Goal: Transaction & Acquisition: Download file/media

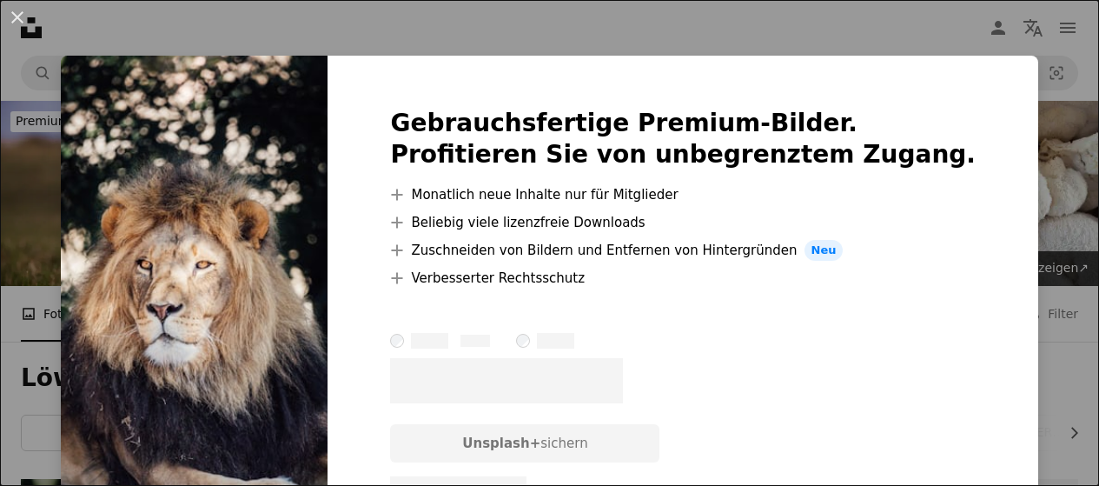
scroll to position [511, 0]
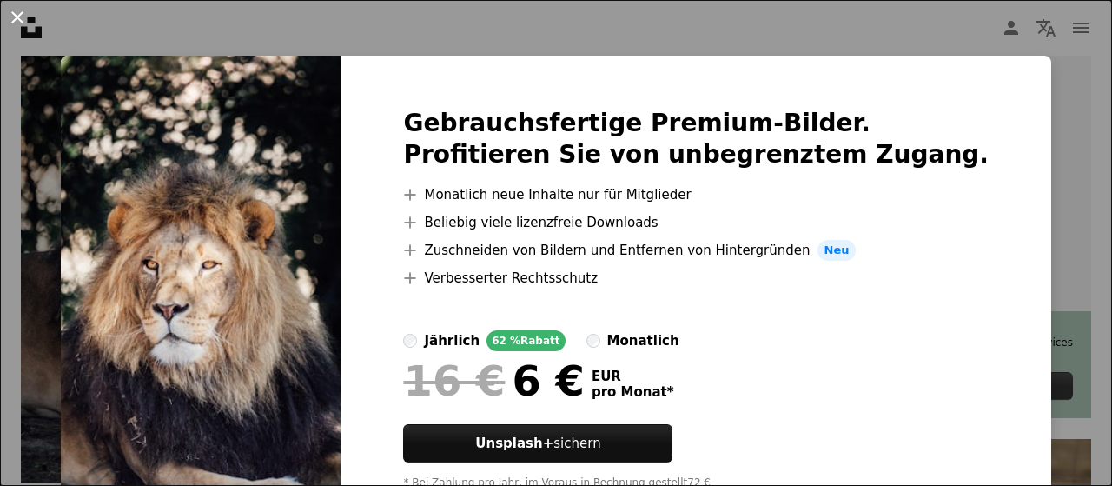
click at [17, 15] on button "An X shape" at bounding box center [17, 17] width 21 height 21
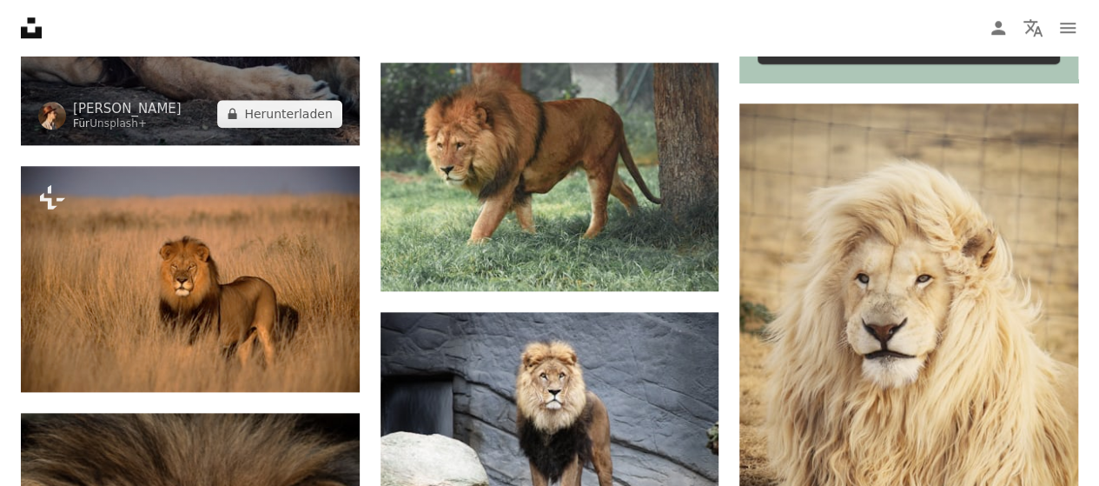
scroll to position [846, 0]
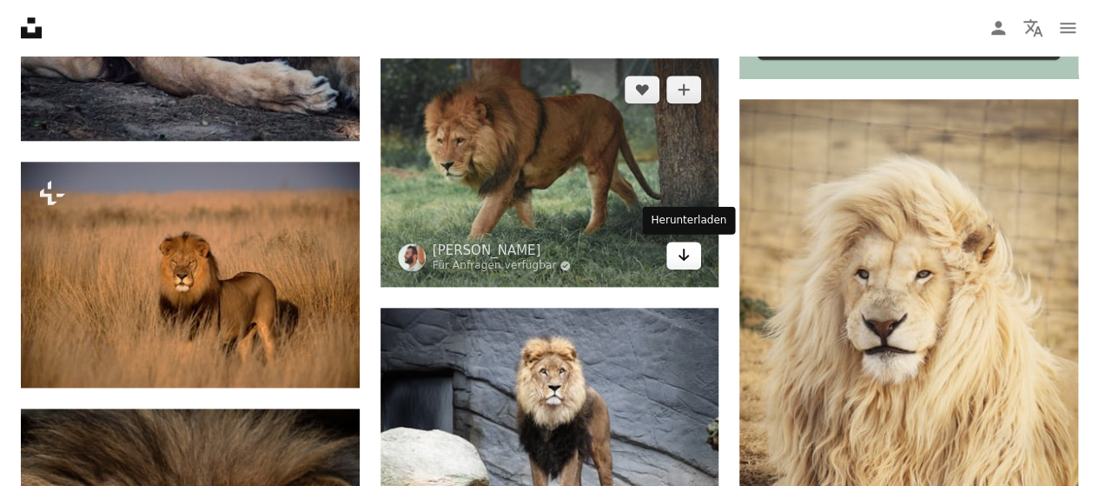
click at [685, 255] on icon "Herunterladen" at bounding box center [684, 255] width 11 height 12
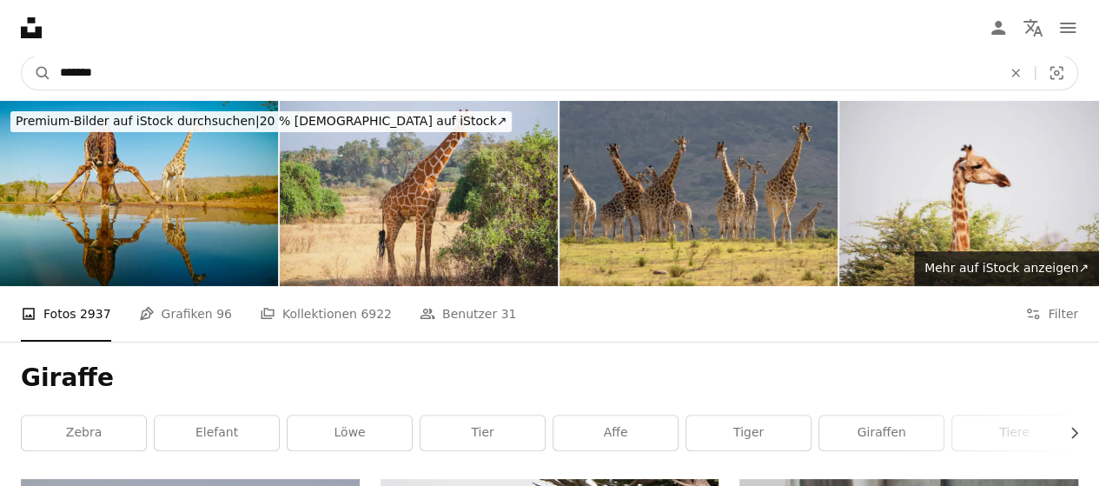
click at [114, 70] on input "*******" at bounding box center [523, 72] width 945 height 33
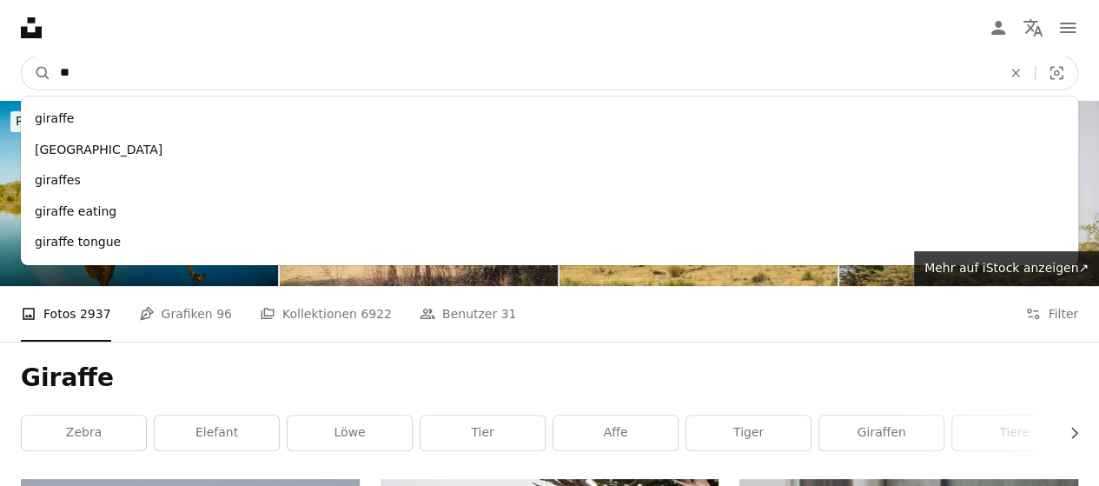
type input "*"
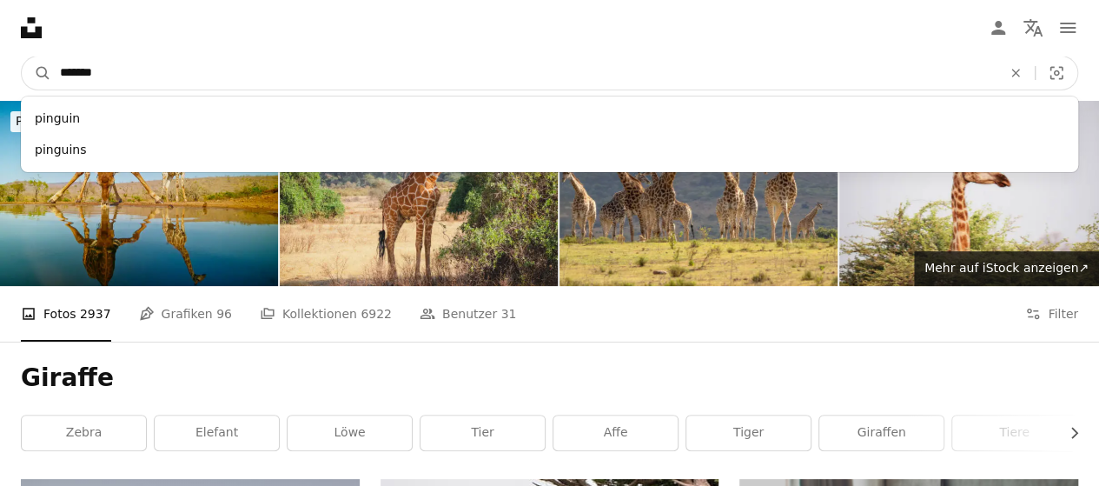
type input "*******"
click at [22, 56] on button "A magnifying glass" at bounding box center [37, 72] width 30 height 33
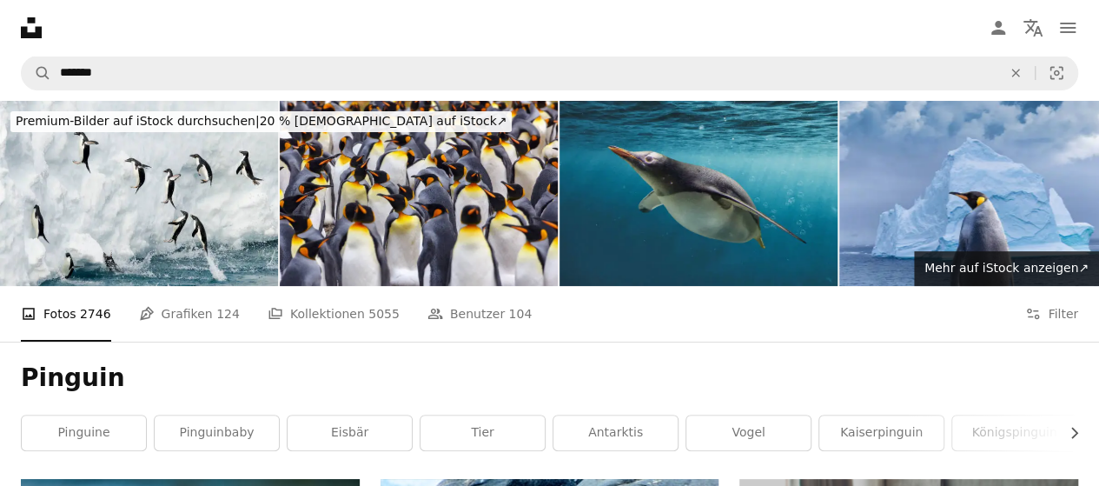
click at [686, 182] on img at bounding box center [699, 193] width 278 height 185
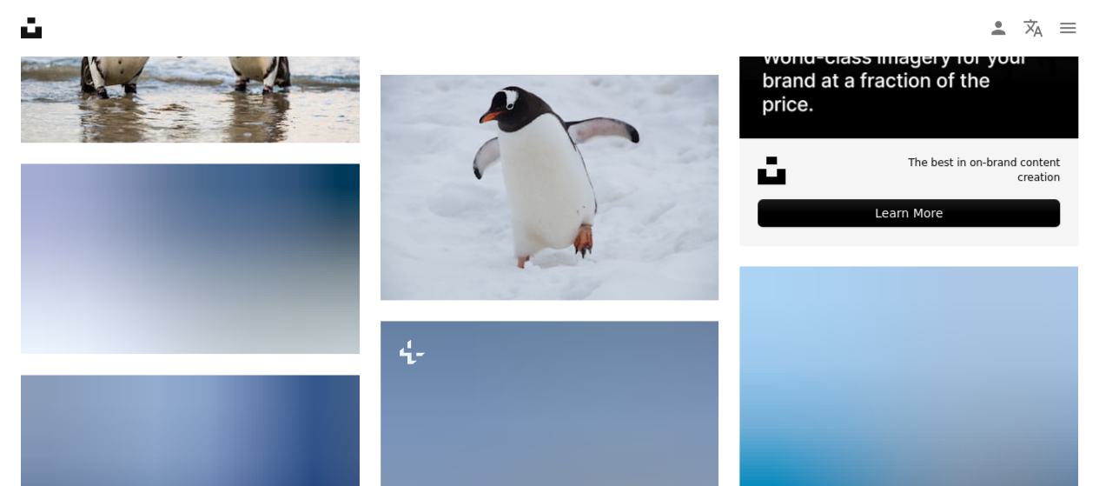
scroll to position [660, 0]
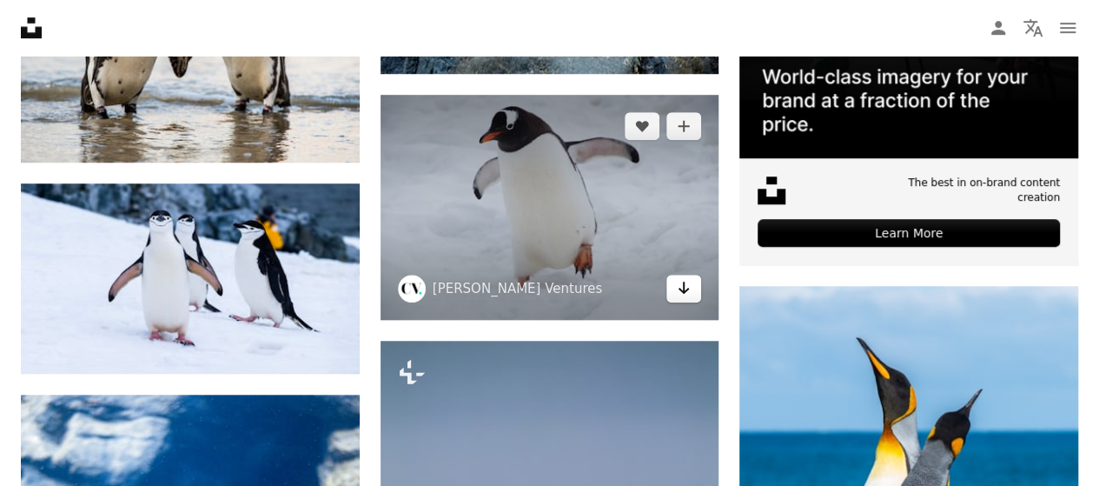
click at [681, 283] on icon "Arrow pointing down" at bounding box center [684, 287] width 14 height 21
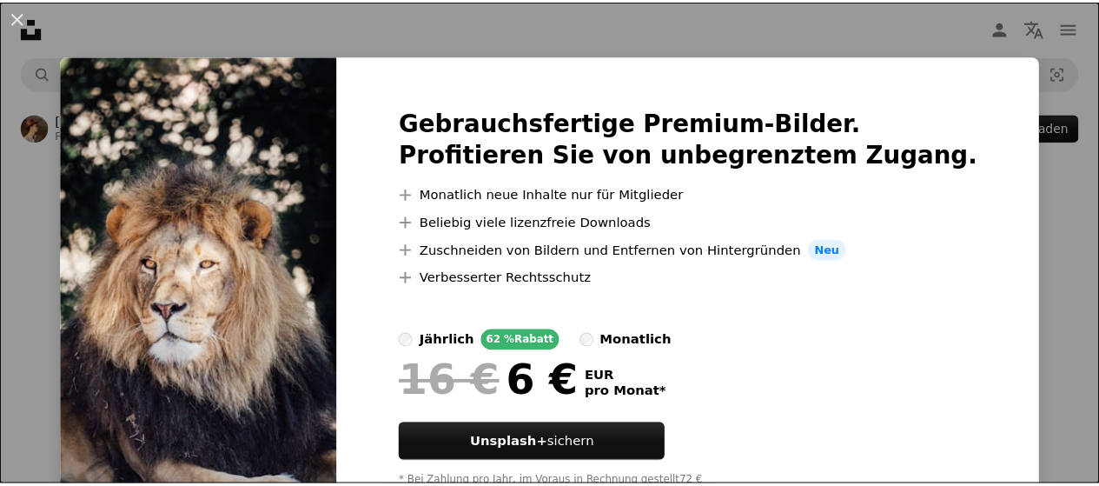
scroll to position [71, 0]
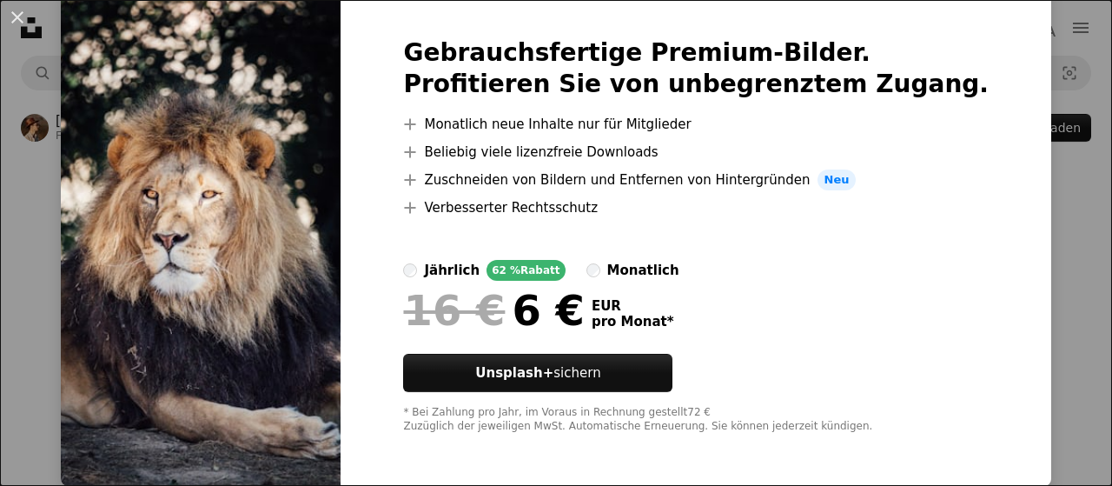
click at [1030, 254] on div "An X shape Gebrauchsfertige Premium-Bilder. Profitieren Sie von unbegrenztem Zu…" at bounding box center [556, 243] width 1112 height 486
